Goal: Task Accomplishment & Management: Use online tool/utility

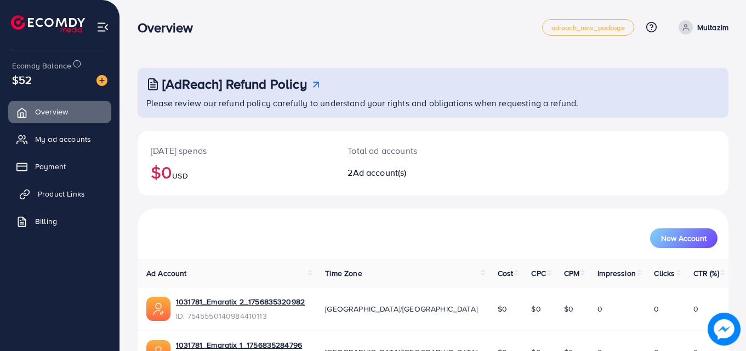
click at [83, 196] on span "Product Links" at bounding box center [61, 194] width 47 height 11
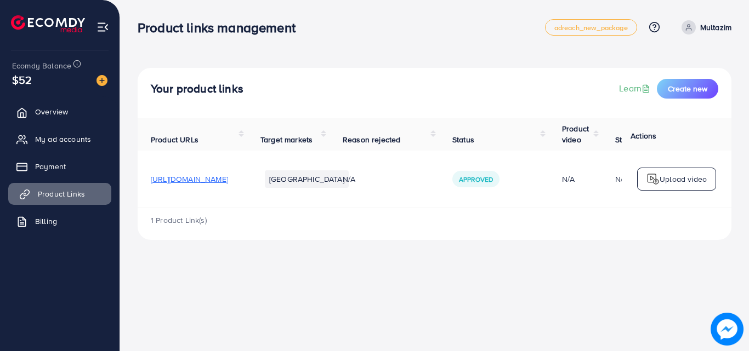
click at [83, 196] on span "Product Links" at bounding box center [61, 194] width 47 height 11
click at [695, 179] on p "Upload video" at bounding box center [682, 179] width 47 height 13
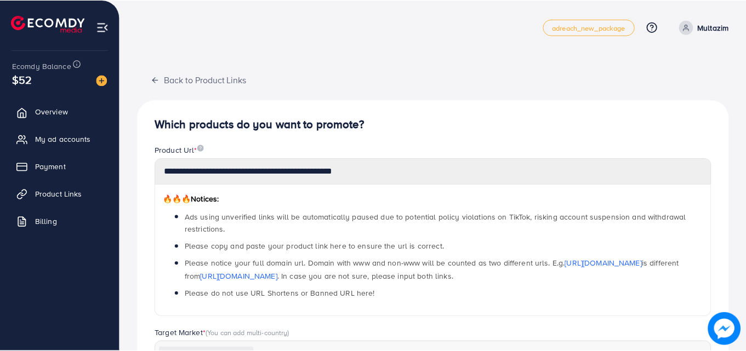
scroll to position [265, 0]
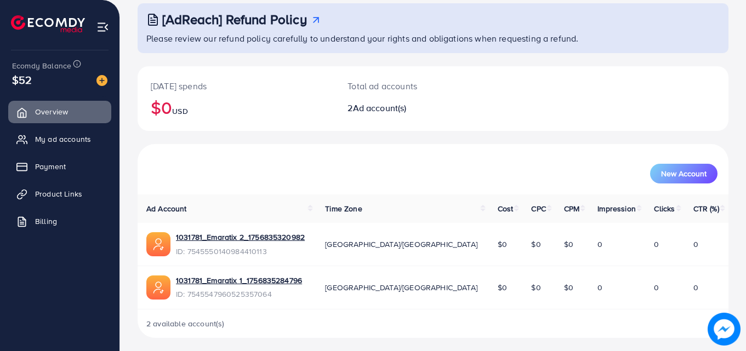
scroll to position [69, 0]
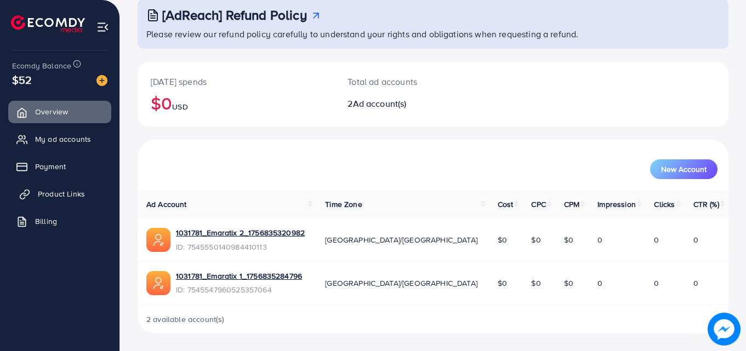
click at [84, 186] on link "Product Links" at bounding box center [59, 194] width 103 height 22
